Goal: Task Accomplishment & Management: Manage account settings

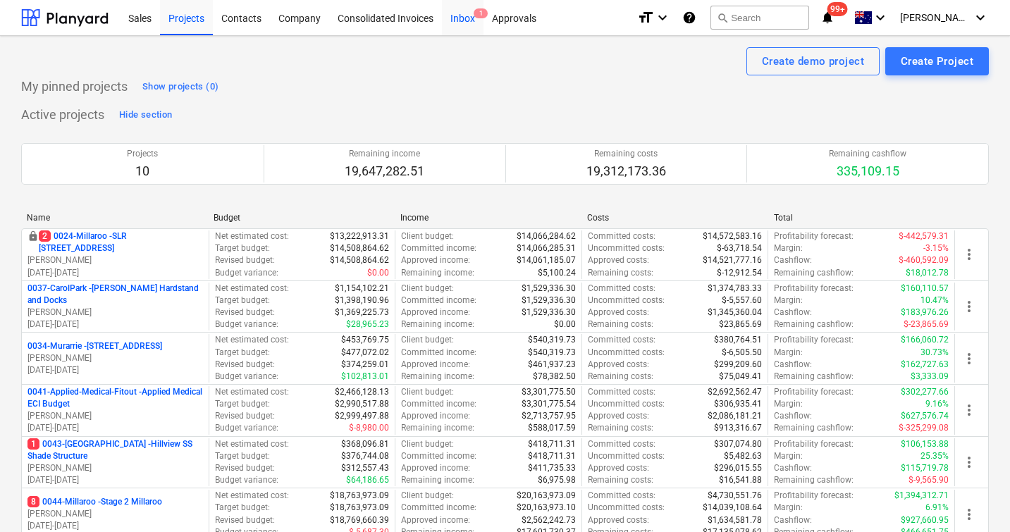
click at [467, 16] on div "Inbox 1" at bounding box center [463, 17] width 42 height 36
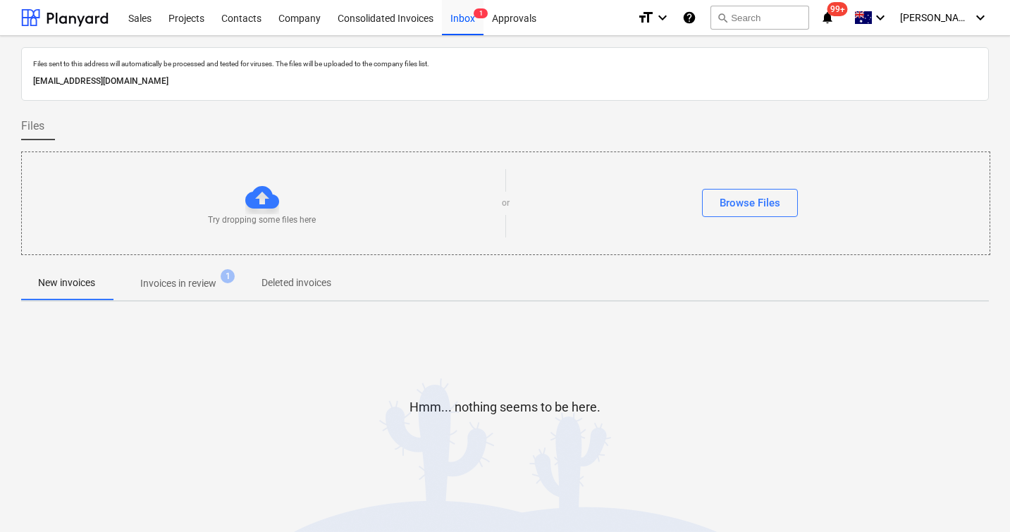
click at [216, 292] on span "Invoices in review 1" at bounding box center [178, 283] width 132 height 25
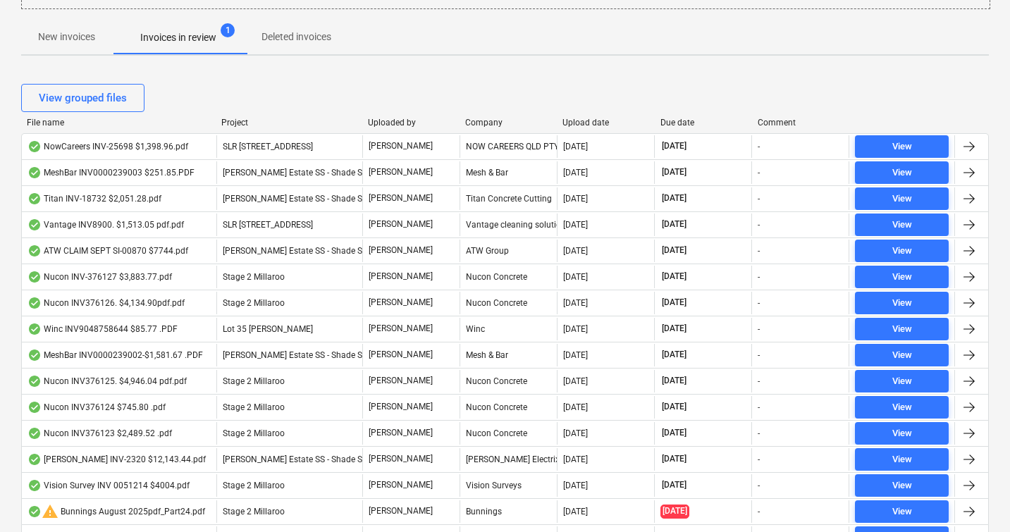
scroll to position [316, 0]
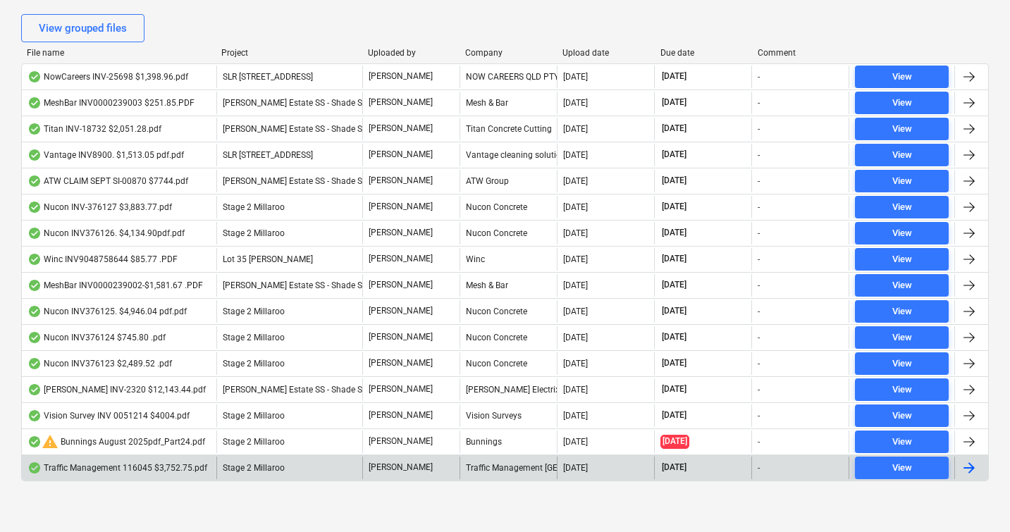
click at [150, 465] on div "Traffic Management 116045 $3,752.75.pdf" at bounding box center [117, 467] width 180 height 11
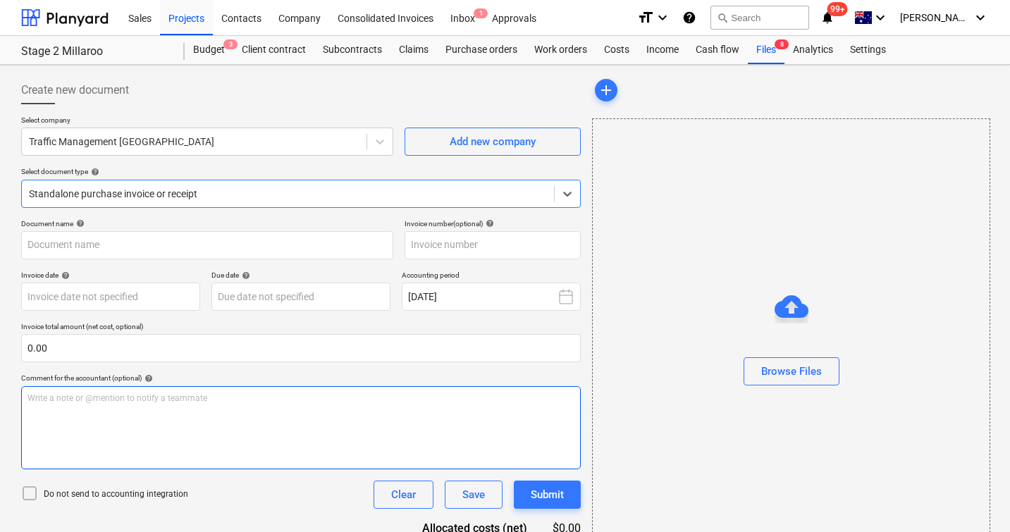
type input "116045"
type input "[DATE]"
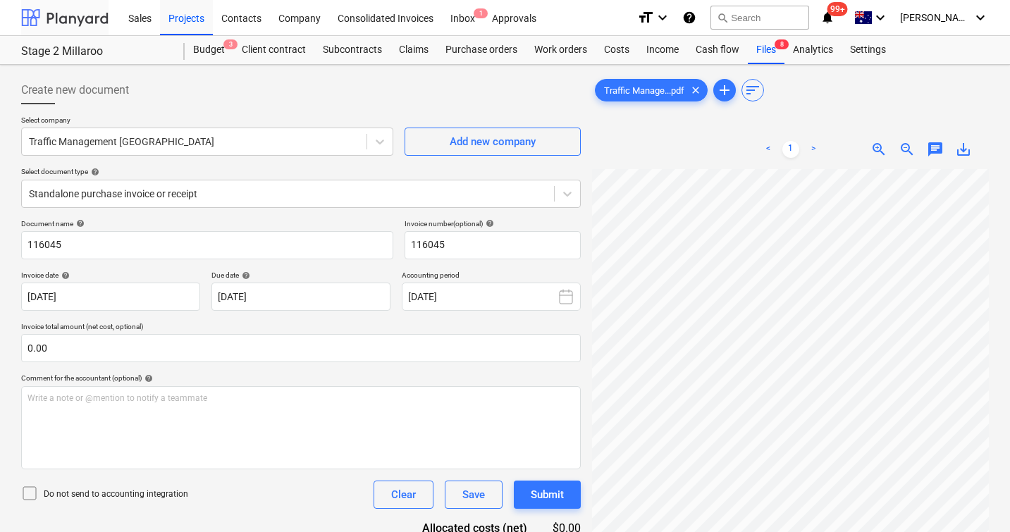
click at [47, 25] on div at bounding box center [64, 17] width 87 height 35
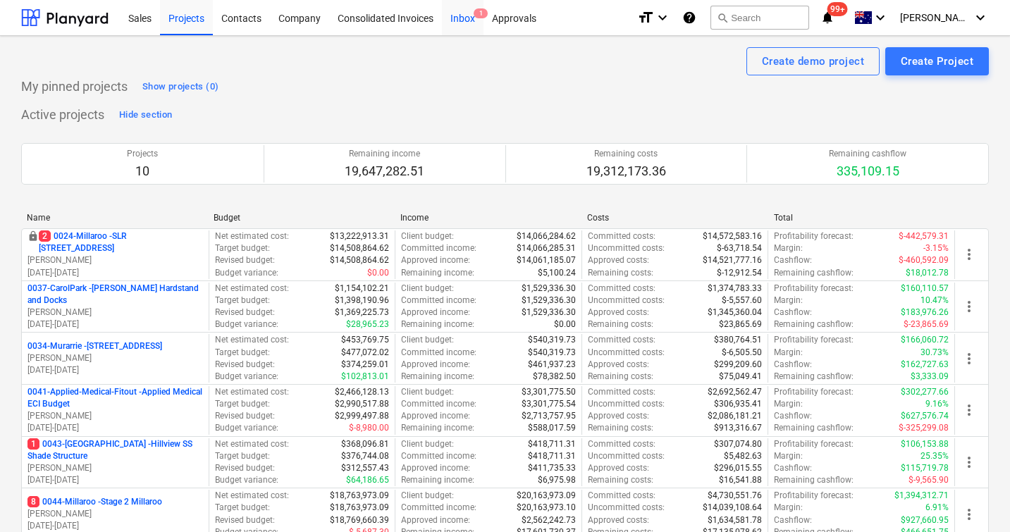
click at [455, 16] on div "Inbox 1" at bounding box center [463, 17] width 42 height 36
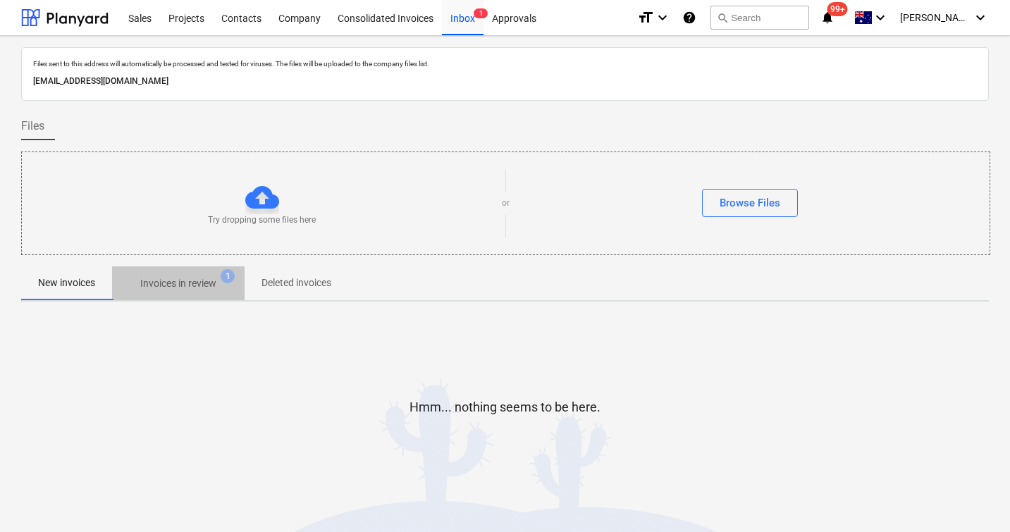
click at [197, 283] on p "Invoices in review" at bounding box center [178, 283] width 76 height 15
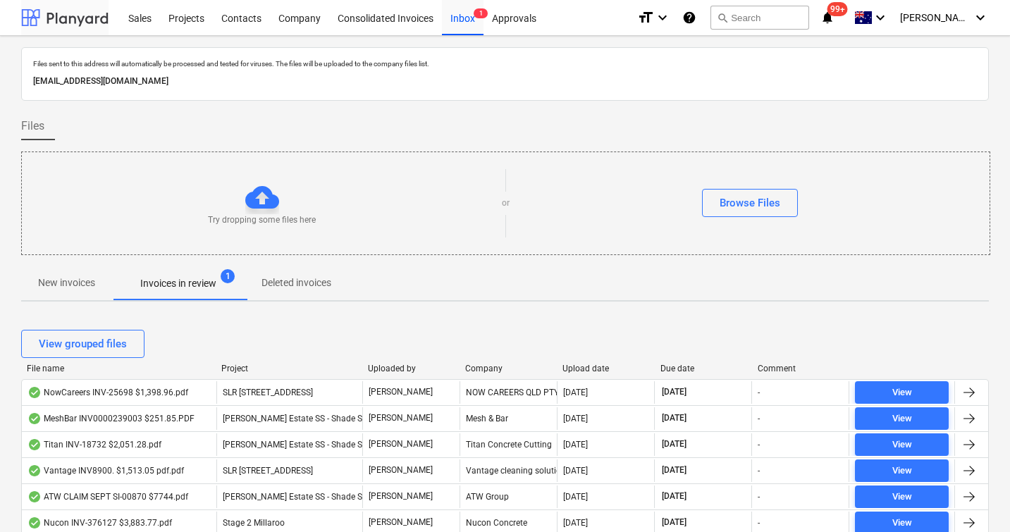
click at [70, 14] on div at bounding box center [64, 17] width 87 height 35
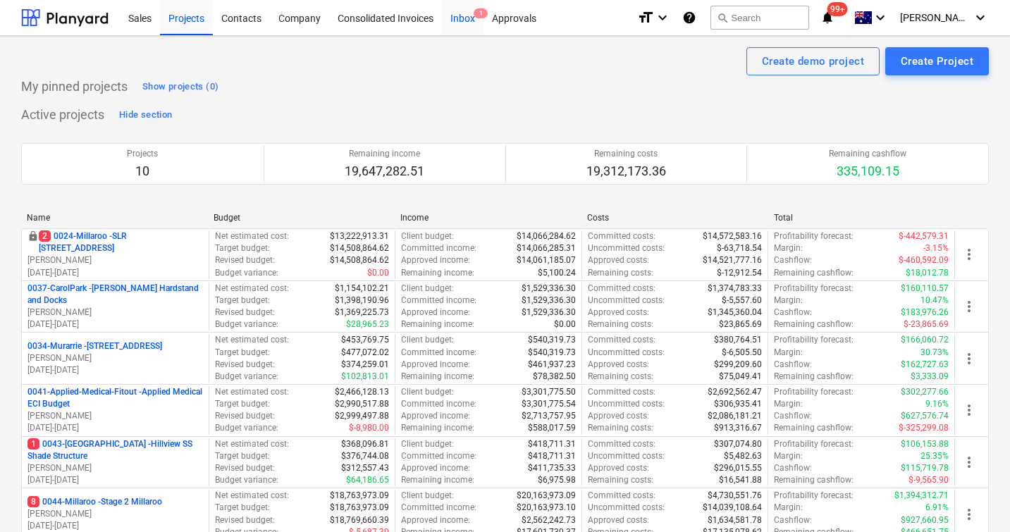
click at [463, 13] on div "Inbox 1" at bounding box center [463, 17] width 42 height 36
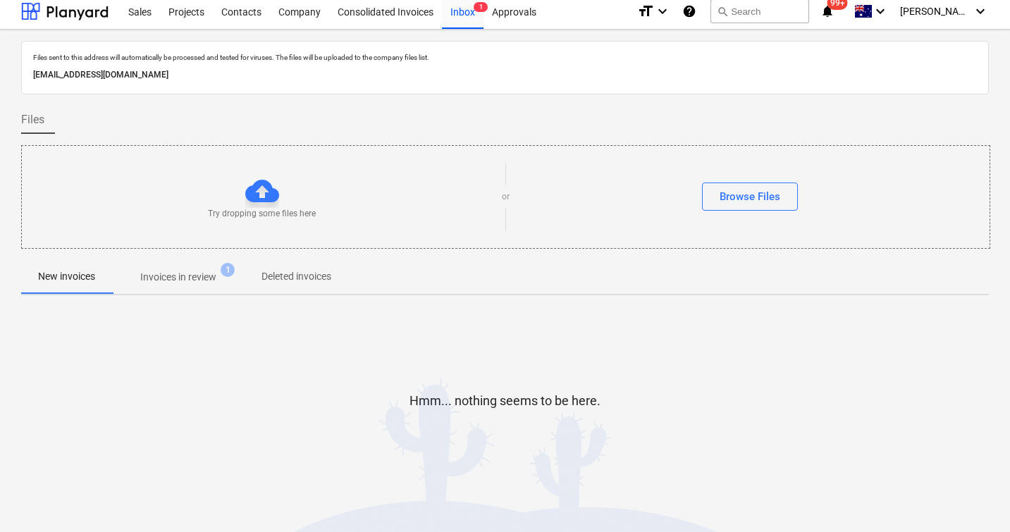
scroll to position [10, 0]
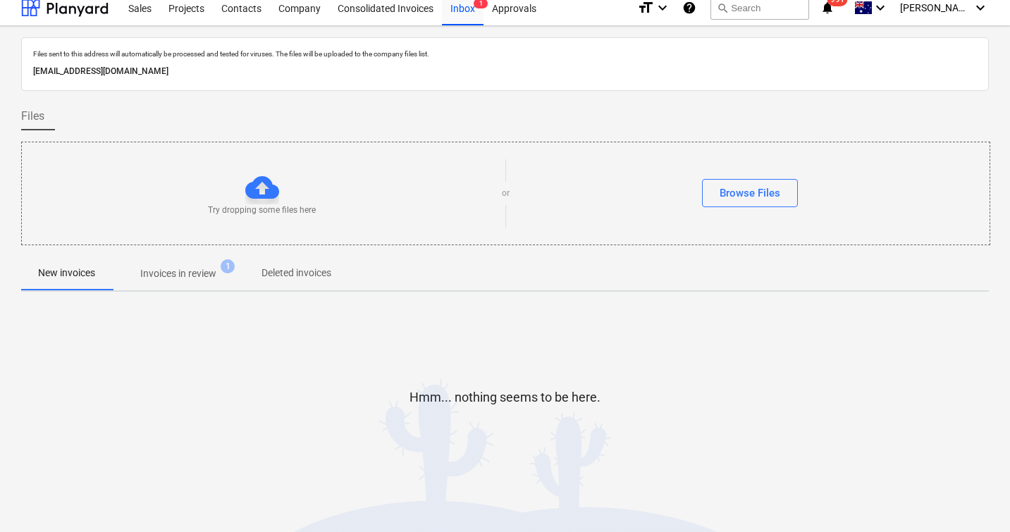
click at [173, 273] on p "Invoices in review" at bounding box center [178, 273] width 76 height 15
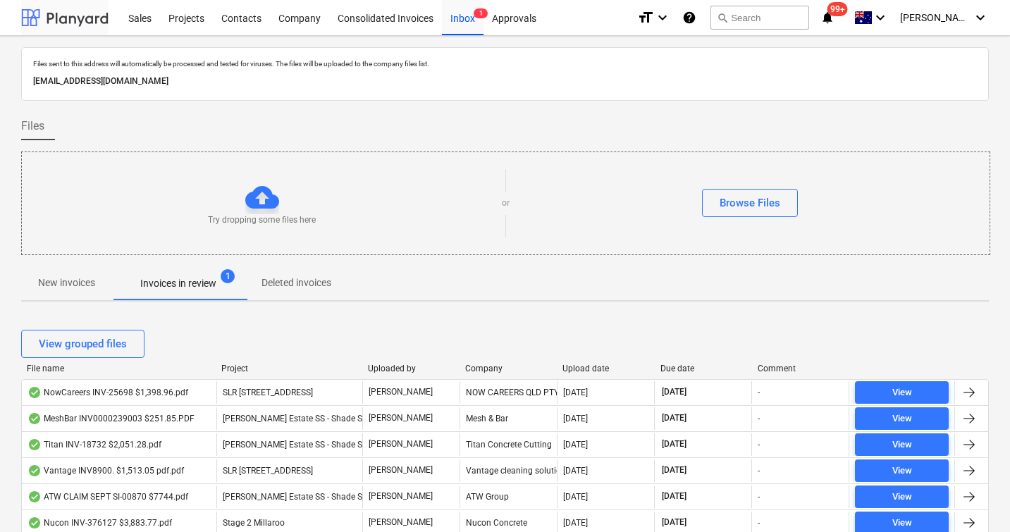
click at [60, 11] on div at bounding box center [64, 17] width 87 height 35
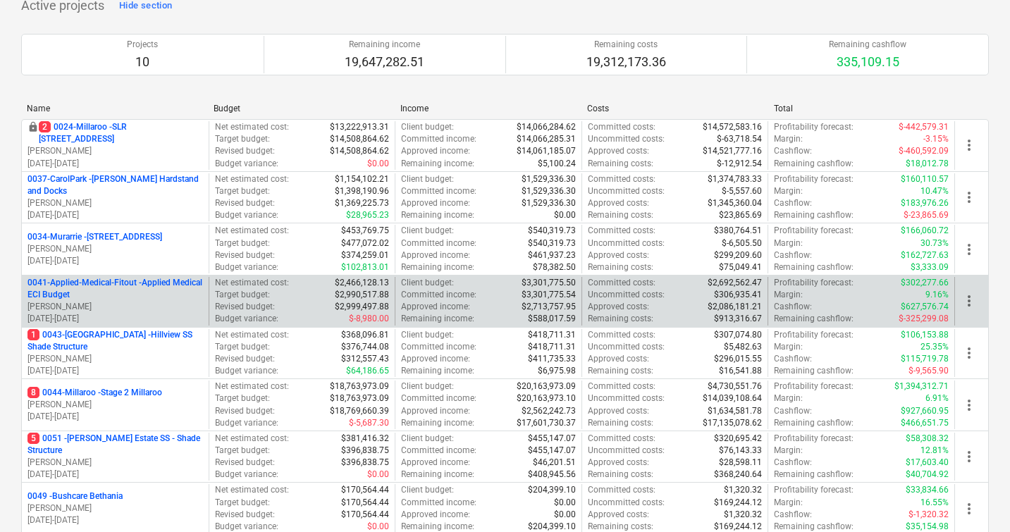
scroll to position [147, 0]
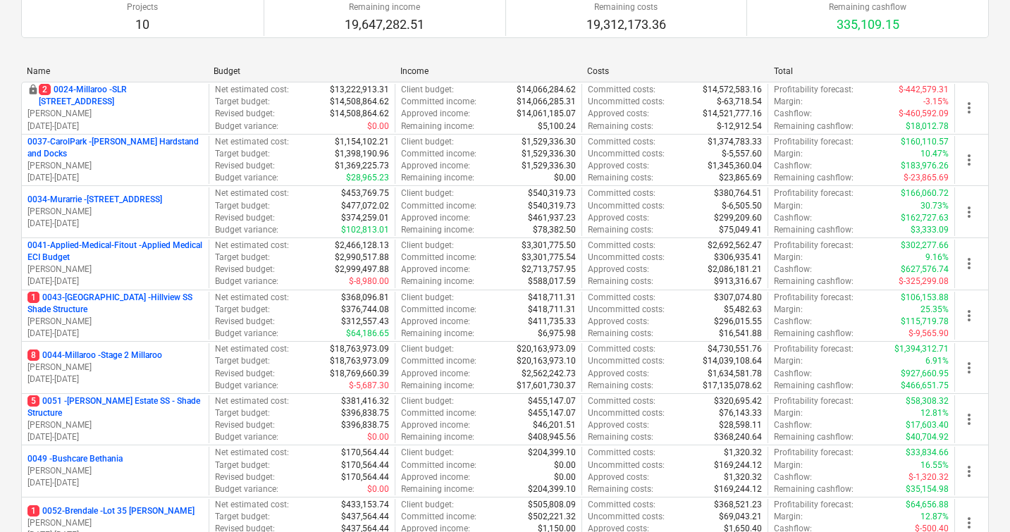
click at [111, 357] on p "8 0044-Millaroo - Stage 2 Millaroo" at bounding box center [94, 356] width 135 height 12
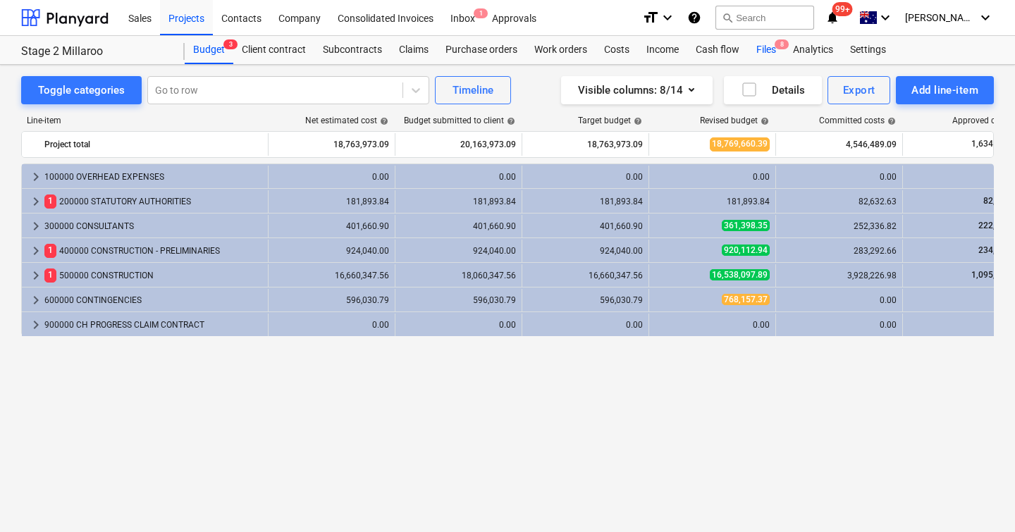
click at [762, 44] on div "Files 8" at bounding box center [766, 50] width 37 height 28
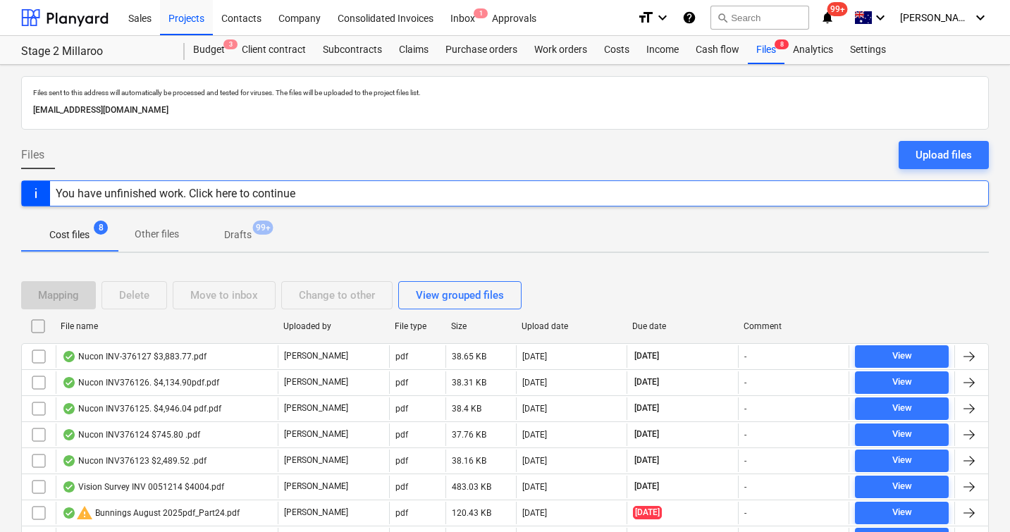
scroll to position [71, 0]
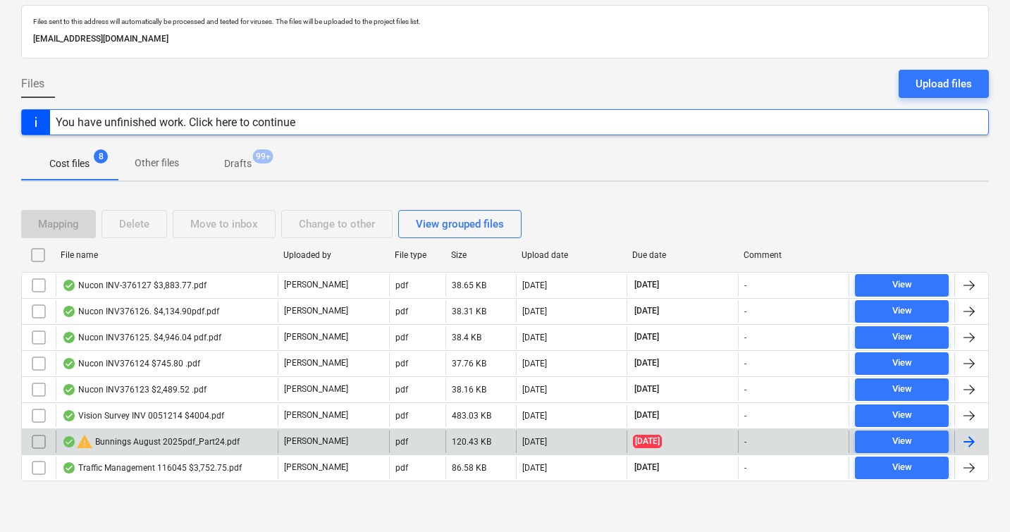
click at [36, 443] on input "checkbox" at bounding box center [38, 442] width 23 height 23
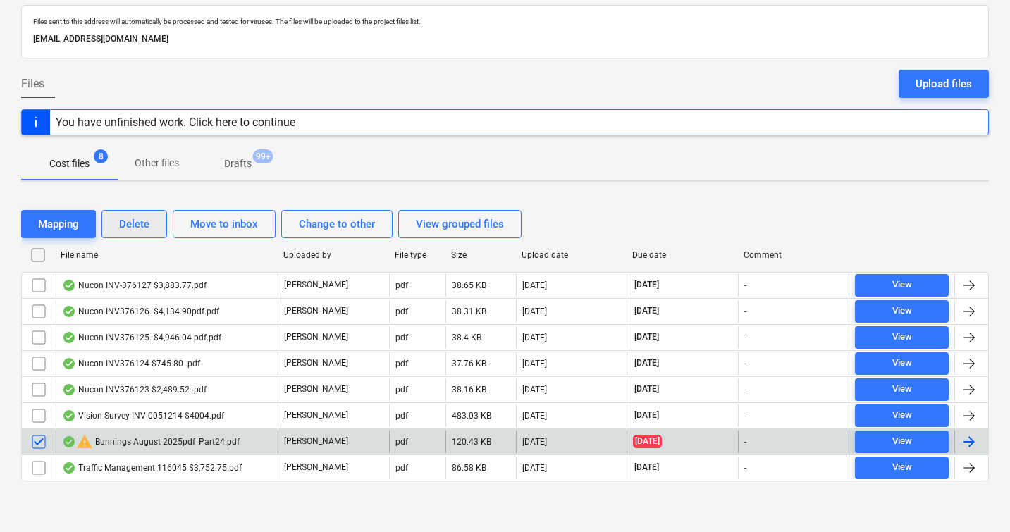
click at [144, 218] on div "Delete" at bounding box center [134, 224] width 30 height 18
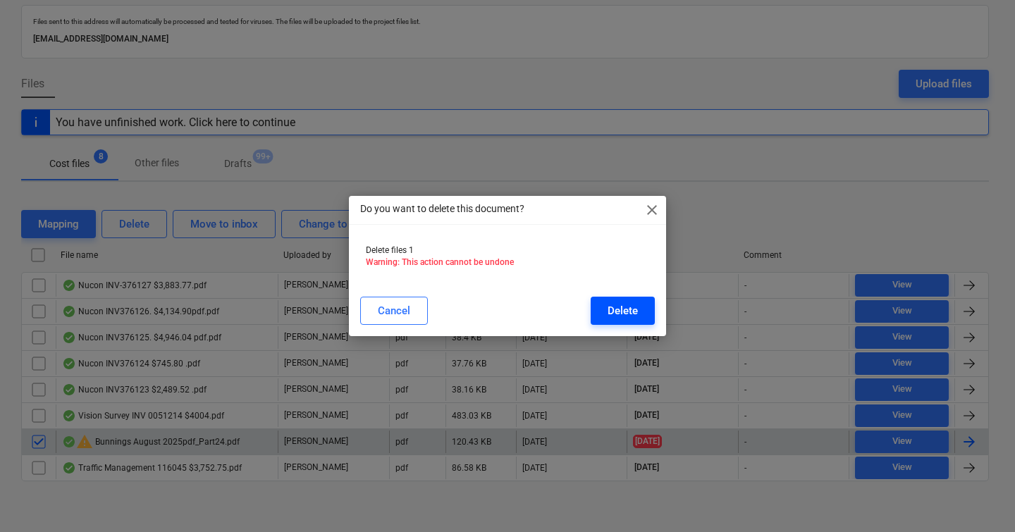
click at [634, 319] on div "Delete" at bounding box center [622, 311] width 30 height 18
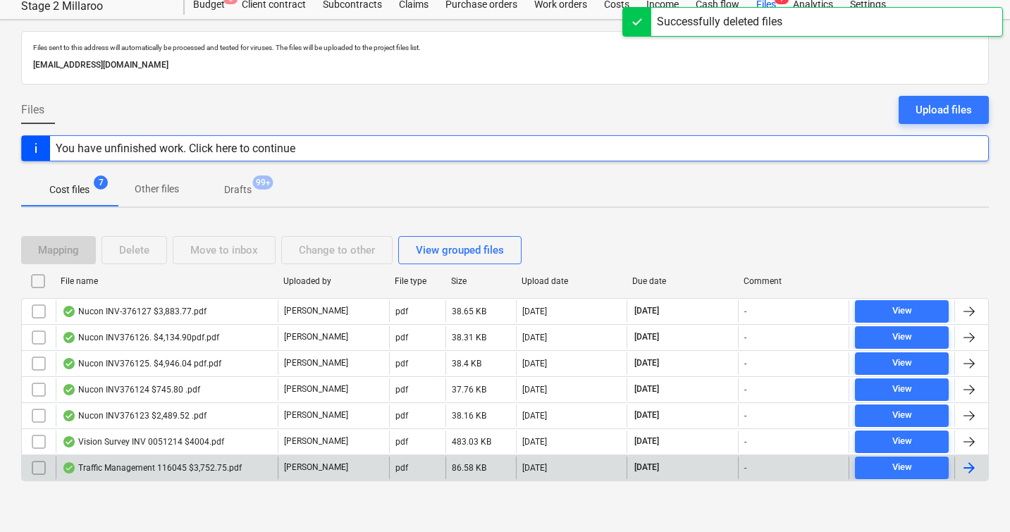
scroll to position [45, 0]
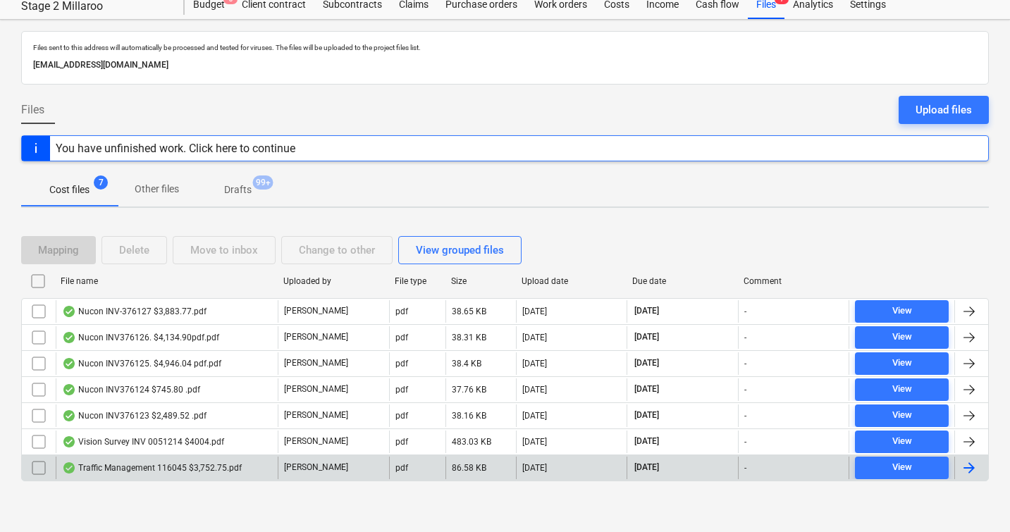
click at [194, 467] on div "Traffic Management 116045 $3,752.75.pdf" at bounding box center [152, 467] width 180 height 11
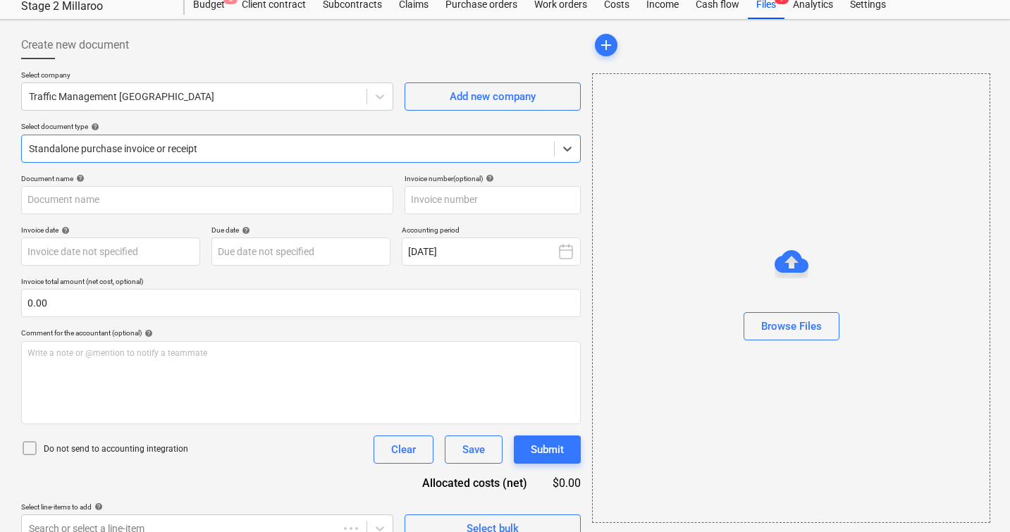
type input "116045"
type input "[DATE]"
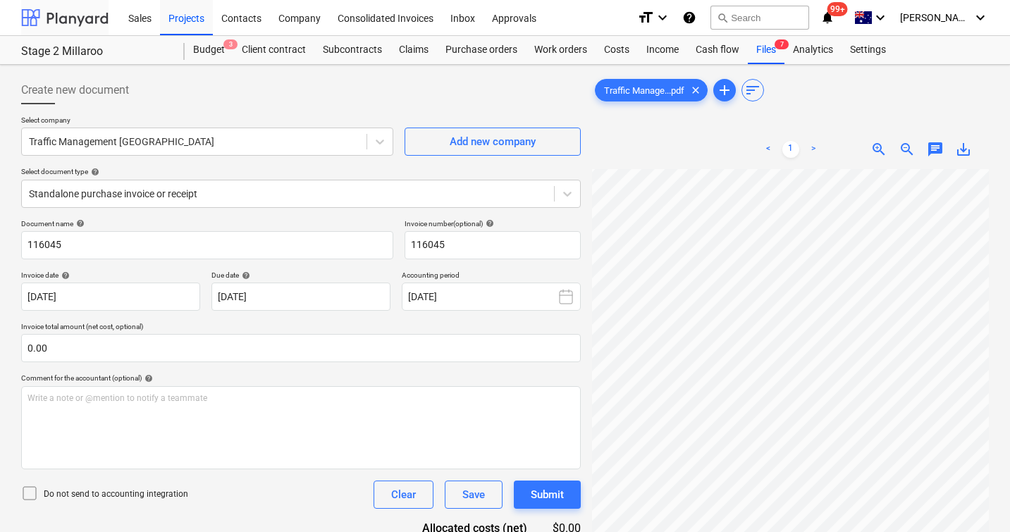
click at [35, 22] on div at bounding box center [64, 17] width 87 height 35
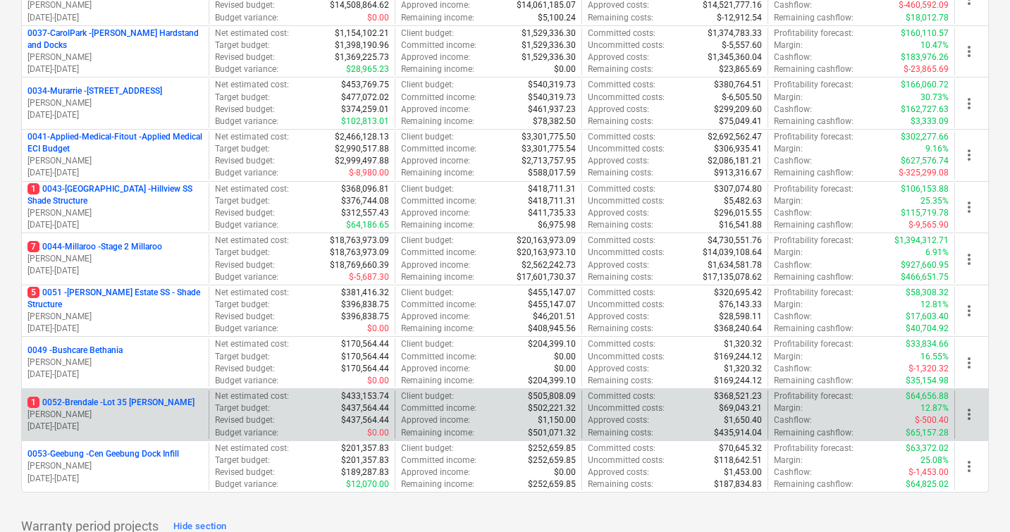
scroll to position [257, 0]
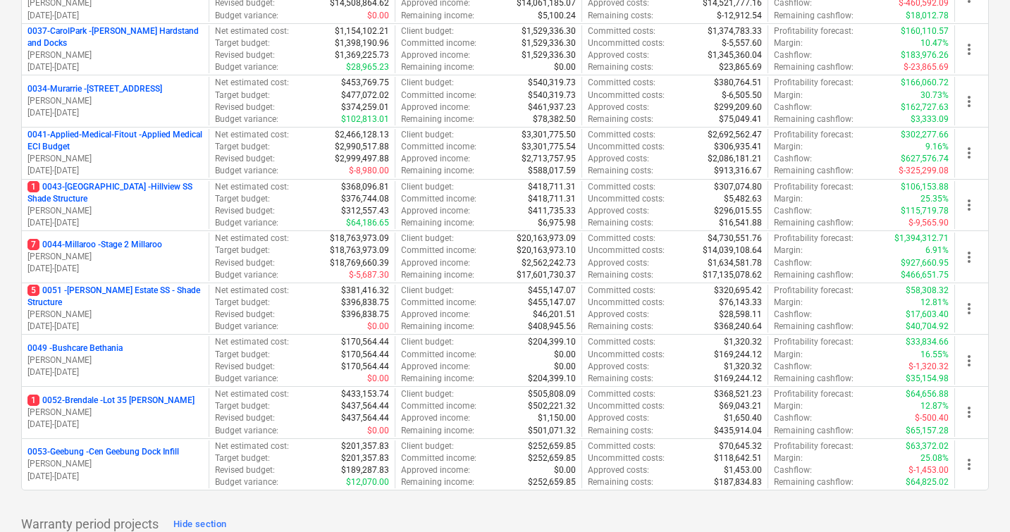
click at [115, 241] on p "7 0044-Millaroo - Stage 2 Millaroo" at bounding box center [94, 245] width 135 height 12
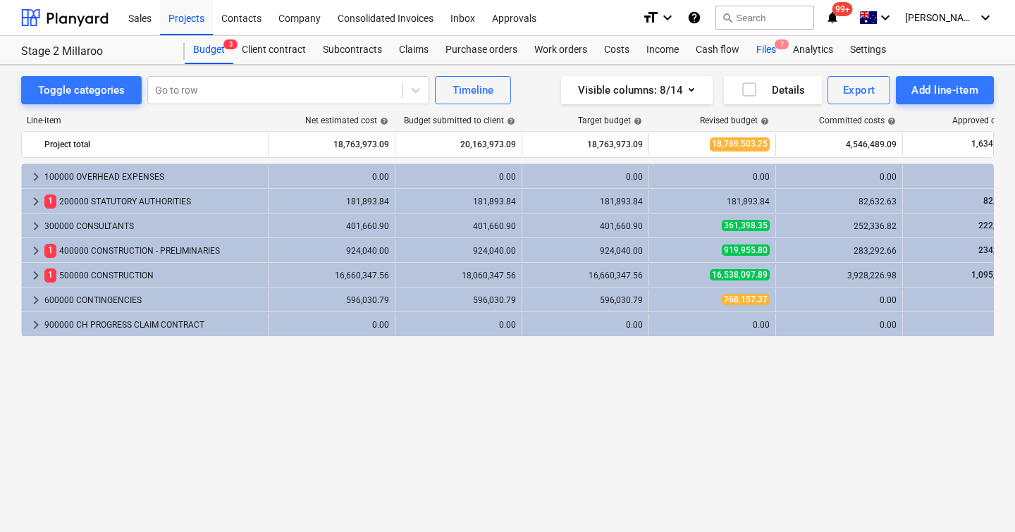
click at [770, 54] on div "Files 7" at bounding box center [766, 50] width 37 height 28
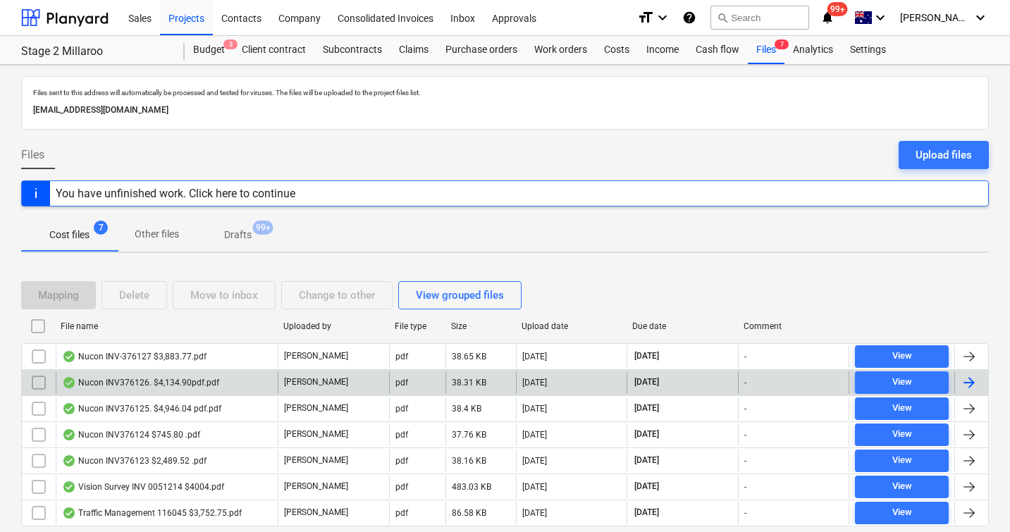
scroll to position [45, 0]
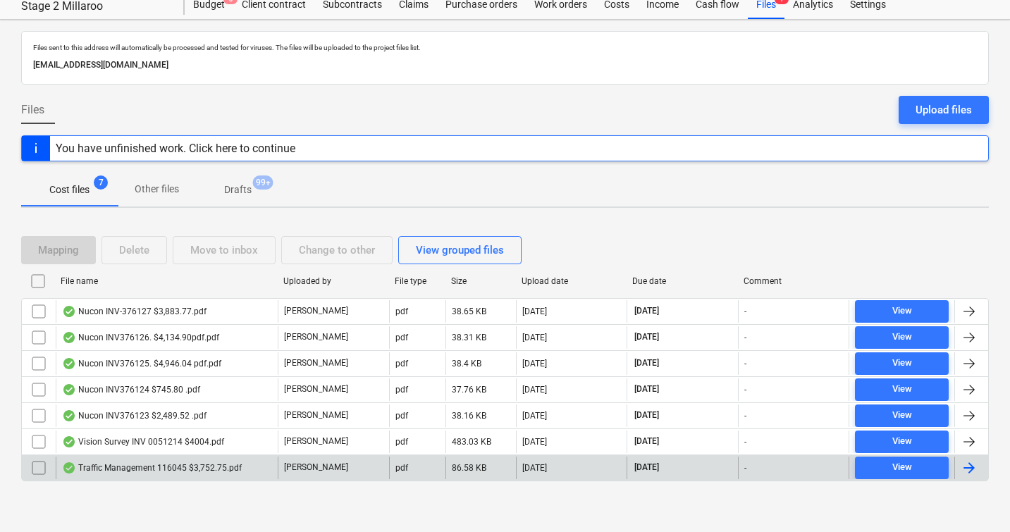
click at [162, 464] on div "Traffic Management 116045 $3,752.75.pdf" at bounding box center [152, 467] width 180 height 11
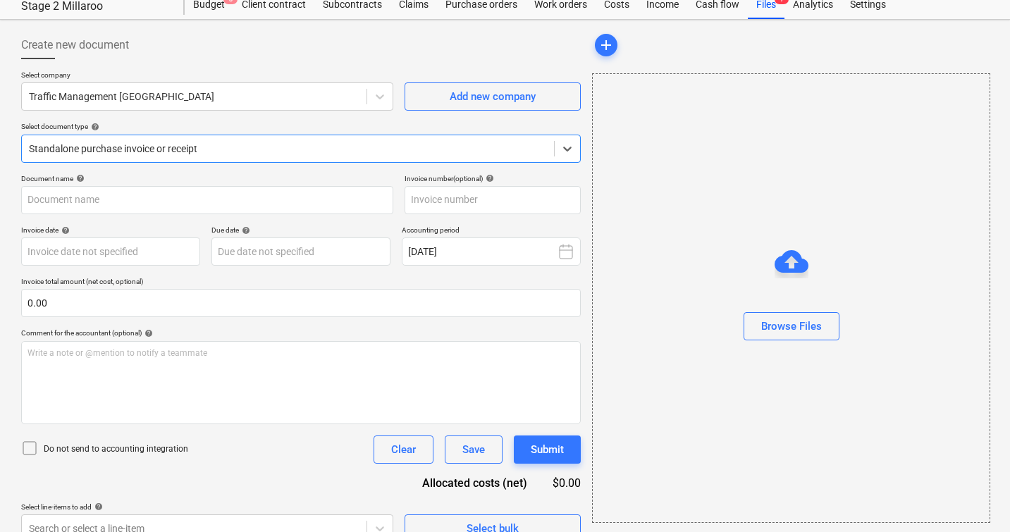
type input "116045"
type input "[DATE]"
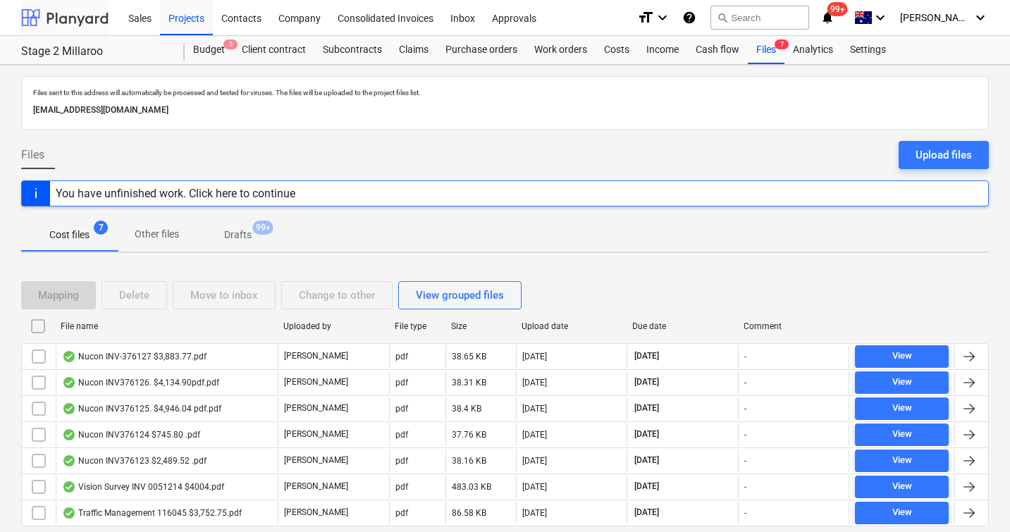
scroll to position [45, 0]
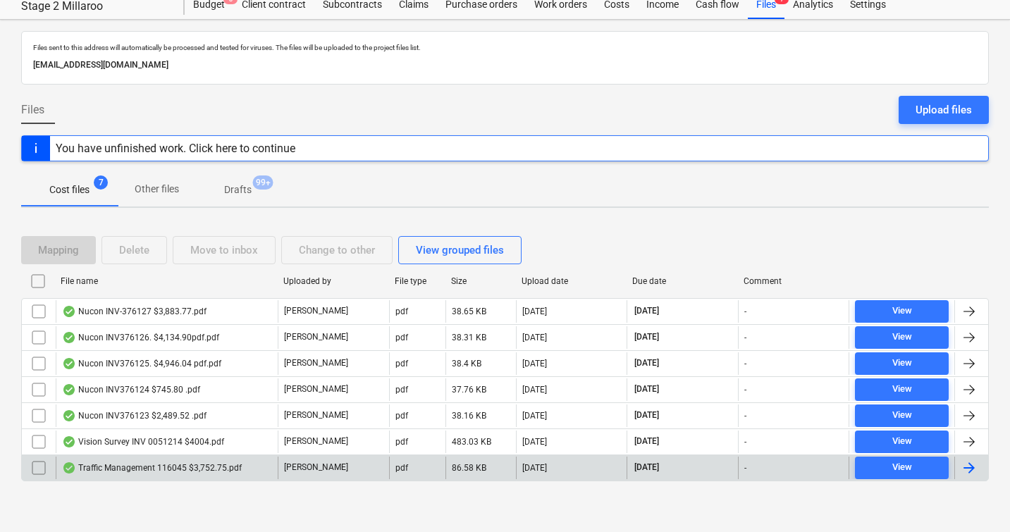
click at [34, 462] on input "checkbox" at bounding box center [38, 468] width 23 height 23
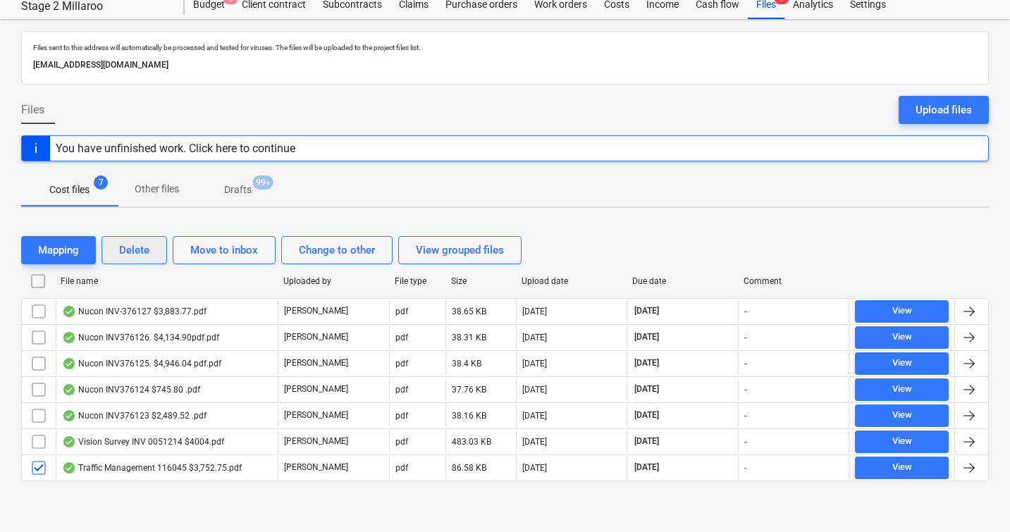
click at [128, 247] on div "Delete" at bounding box center [134, 250] width 30 height 18
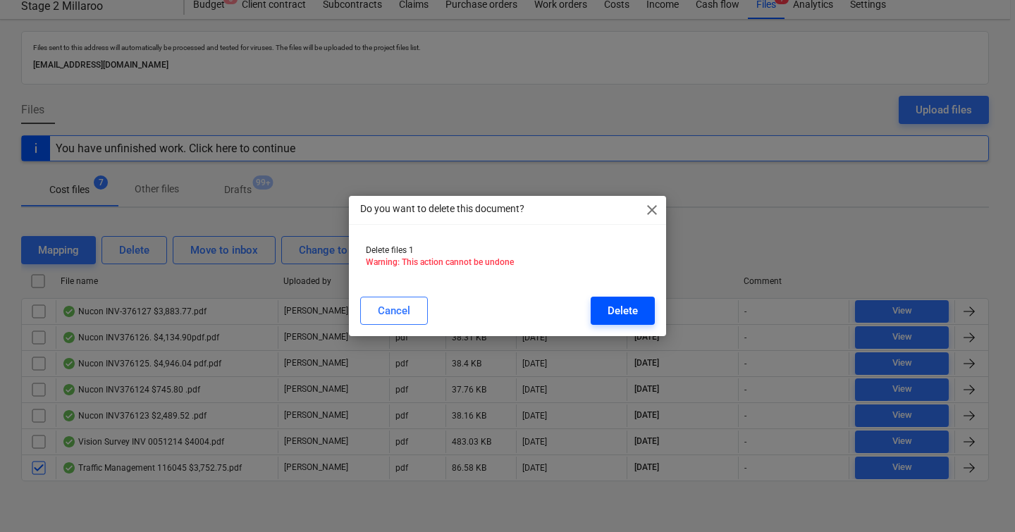
click at [635, 312] on div "Delete" at bounding box center [622, 311] width 30 height 18
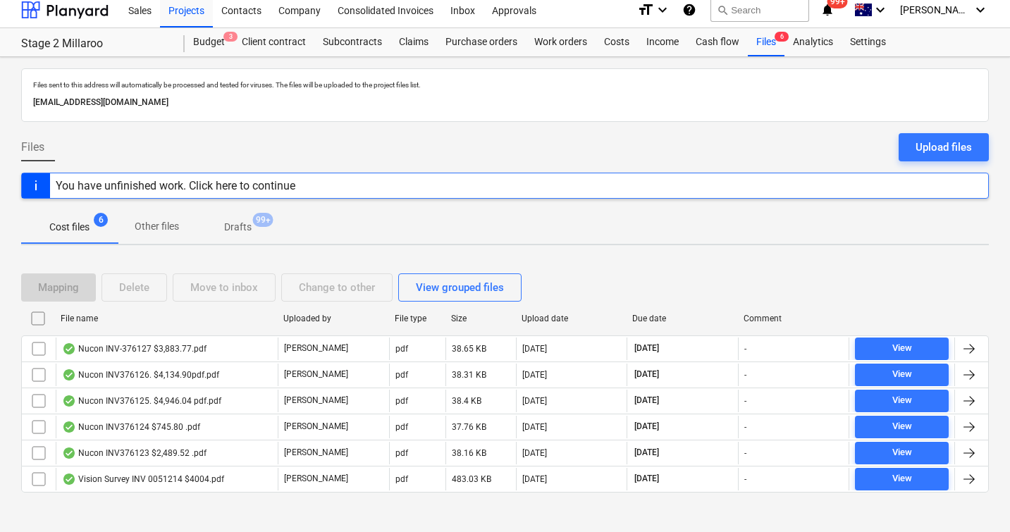
scroll to position [0, 0]
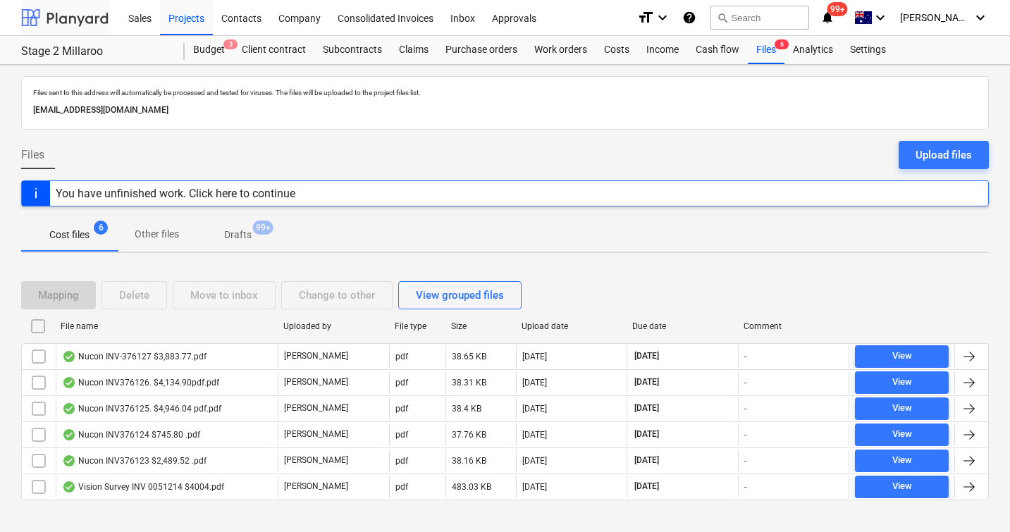
click at [79, 16] on div at bounding box center [64, 17] width 87 height 35
